Goal: Navigation & Orientation: Find specific page/section

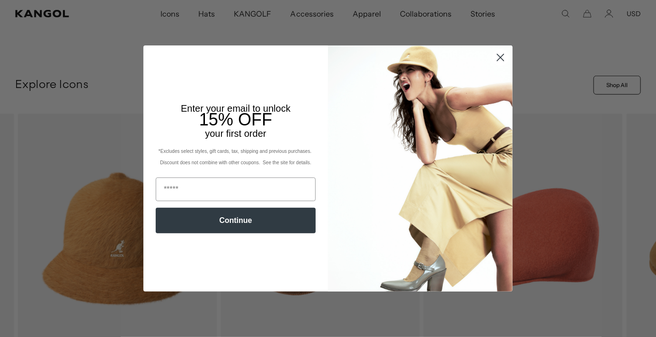
scroll to position [0, 195]
click at [495, 57] on circle "Close dialog" at bounding box center [501, 58] width 16 height 16
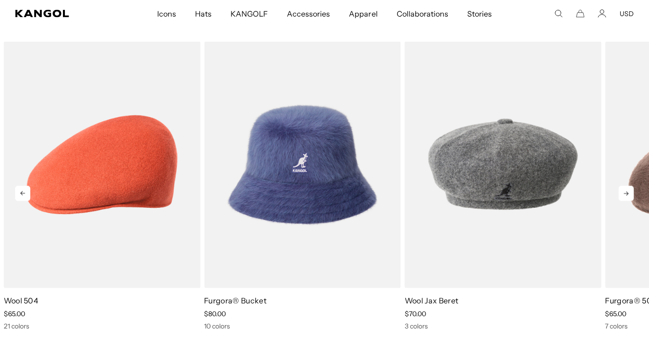
scroll to position [1427, 0]
click at [627, 194] on icon at bounding box center [626, 194] width 15 height 15
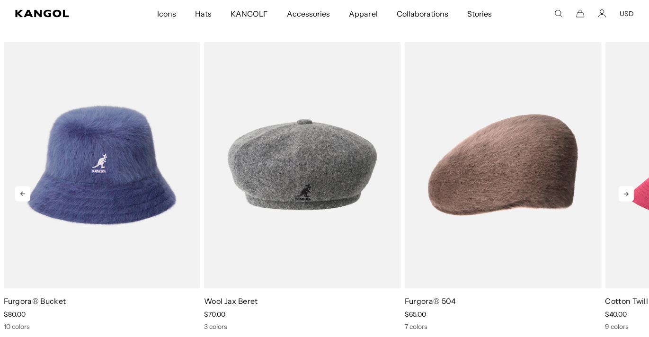
scroll to position [0, 0]
click at [627, 194] on icon at bounding box center [626, 194] width 15 height 15
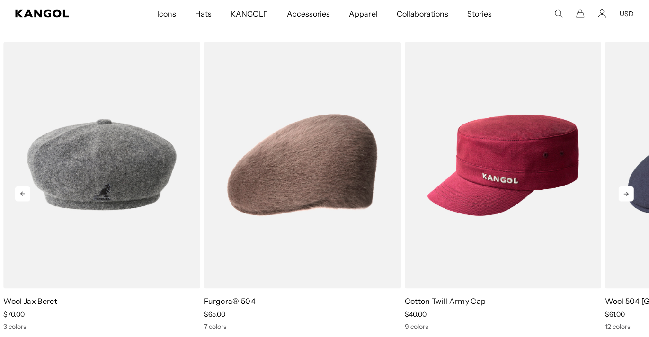
click at [627, 194] on icon at bounding box center [626, 194] width 15 height 15
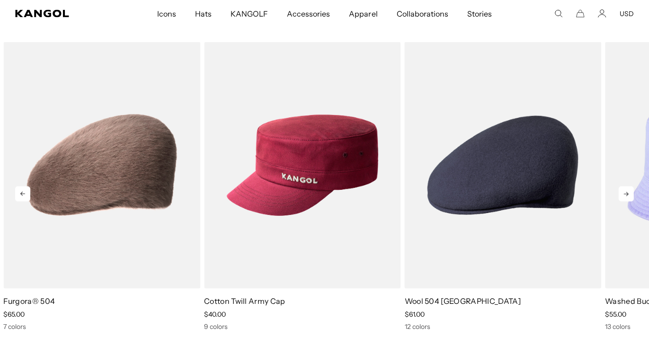
click at [627, 194] on icon at bounding box center [626, 194] width 15 height 15
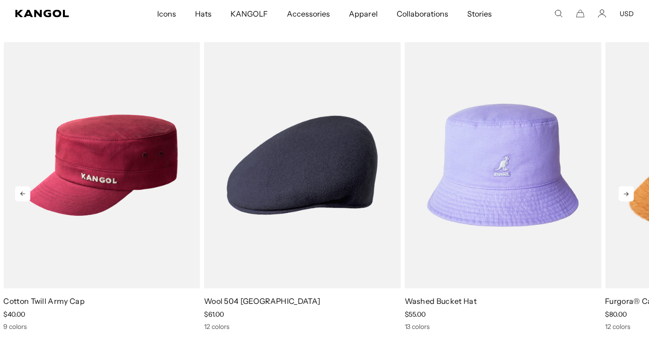
scroll to position [0, 195]
click at [627, 194] on icon at bounding box center [626, 194] width 15 height 15
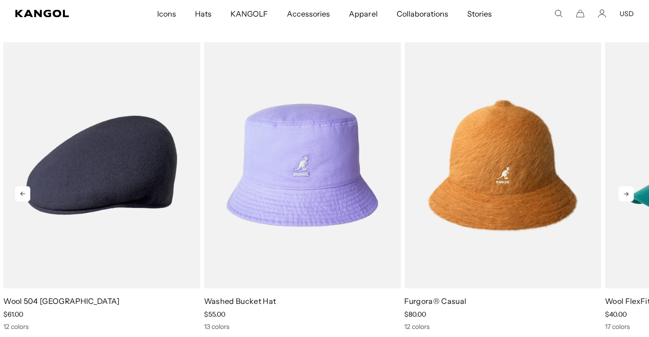
click at [627, 194] on icon at bounding box center [626, 194] width 15 height 15
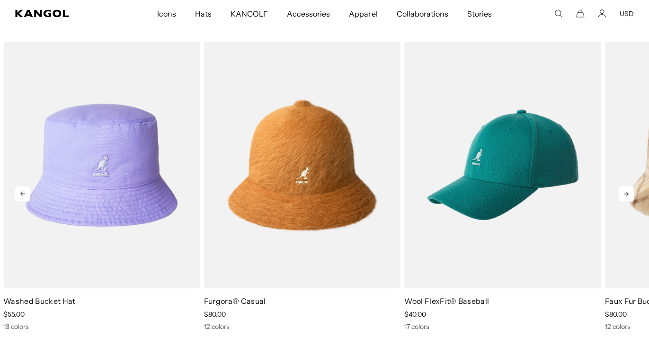
click at [627, 194] on icon at bounding box center [626, 194] width 15 height 15
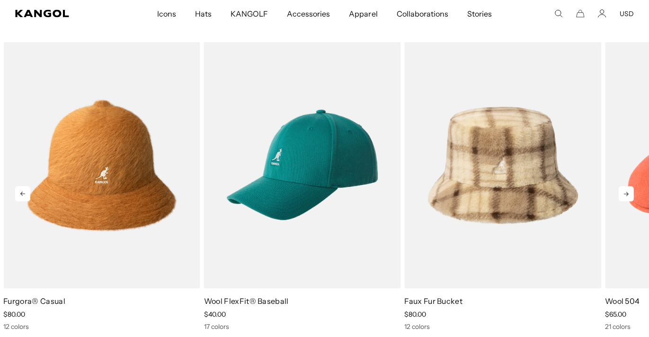
click at [627, 194] on icon at bounding box center [626, 194] width 15 height 15
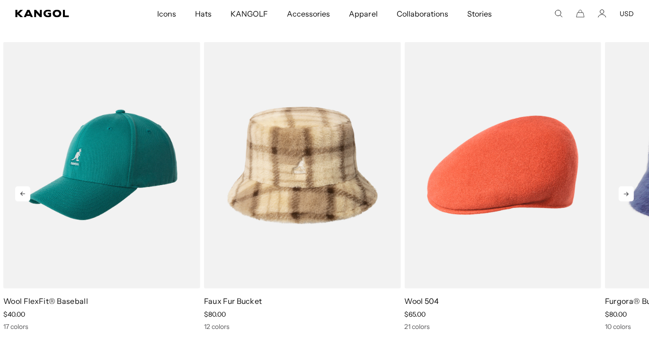
scroll to position [0, 0]
click at [627, 194] on icon at bounding box center [626, 194] width 15 height 15
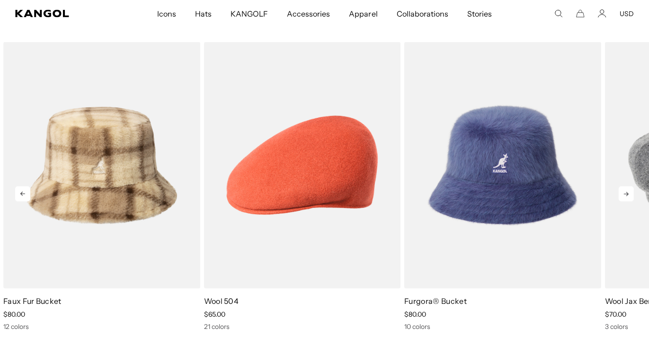
click at [627, 194] on icon at bounding box center [626, 194] width 15 height 15
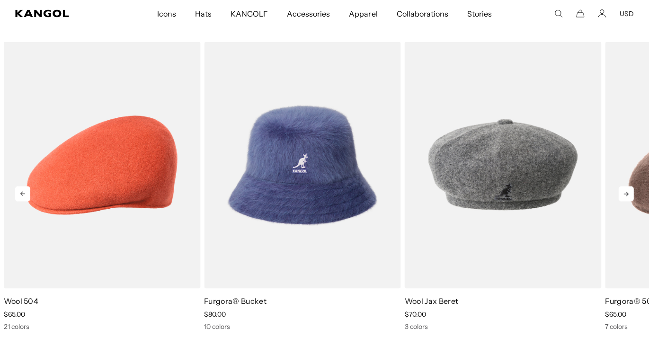
click at [627, 194] on icon at bounding box center [626, 194] width 15 height 15
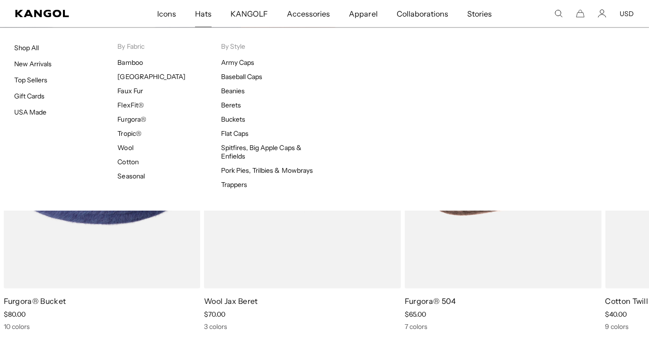
click at [207, 13] on span "Hats" at bounding box center [203, 13] width 17 height 27
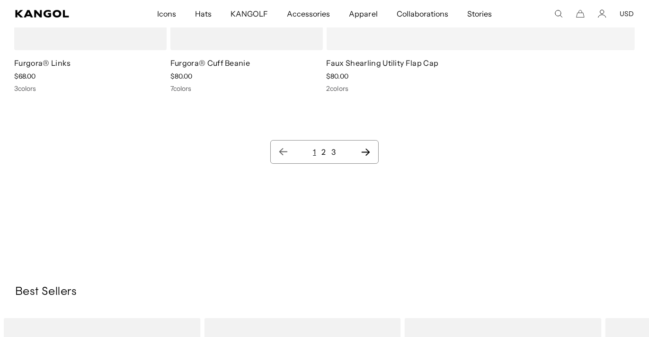
click at [365, 149] on icon "Next page" at bounding box center [366, 151] width 10 height 9
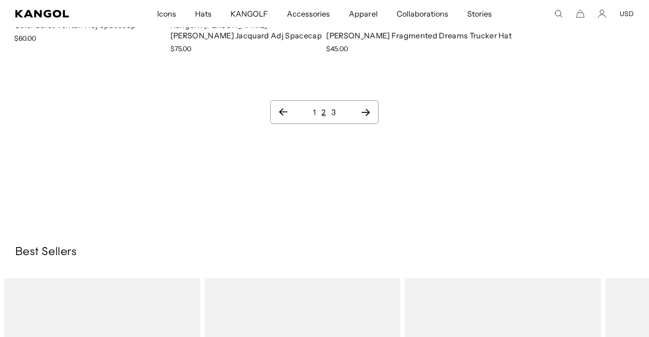
click at [367, 107] on icon "Next page" at bounding box center [366, 111] width 10 height 9
